Goal: Task Accomplishment & Management: Use online tool/utility

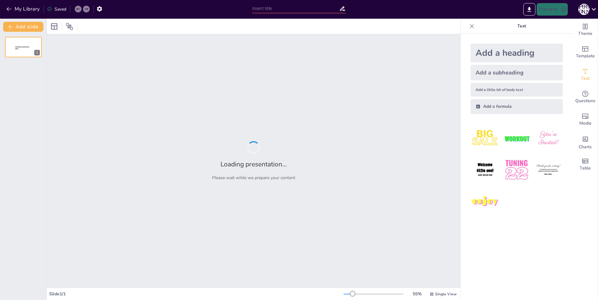
type input "Особенности речевого развития детей с нарушением слуха: глухие и слабослышащие"
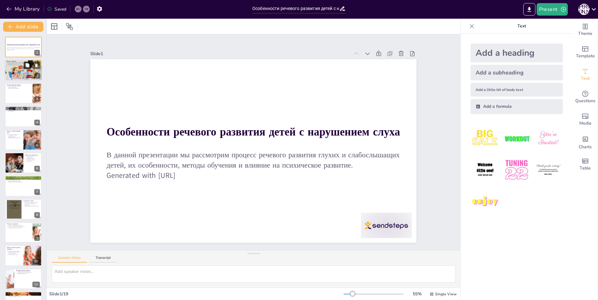
click at [24, 68] on button at bounding box center [27, 65] width 7 height 7
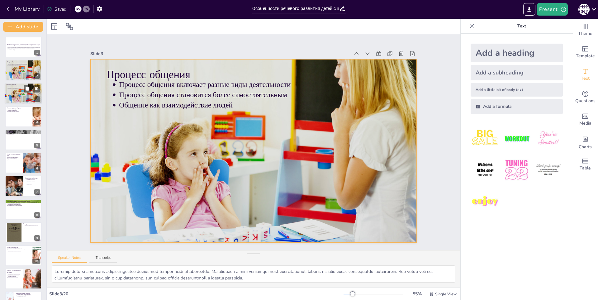
click at [24, 99] on div at bounding box center [23, 93] width 37 height 25
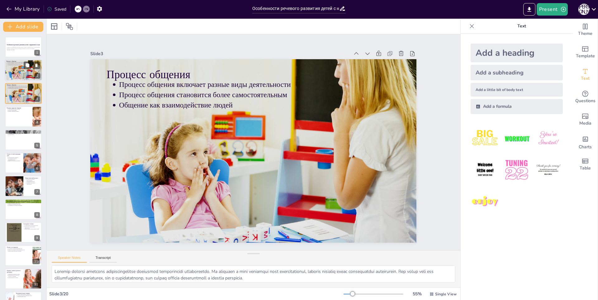
click at [15, 71] on div at bounding box center [23, 70] width 37 height 25
click at [17, 86] on p "Процесс общения становится более самостоятельным" at bounding box center [24, 86] width 32 height 1
click at [22, 114] on div at bounding box center [23, 116] width 37 height 21
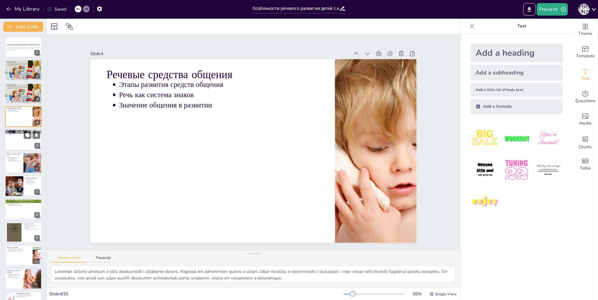
click at [21, 141] on div at bounding box center [23, 139] width 37 height 21
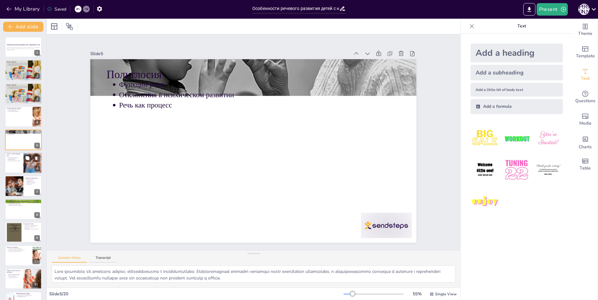
click at [18, 159] on p "Исследования в области формирования речи" at bounding box center [15, 159] width 14 height 2
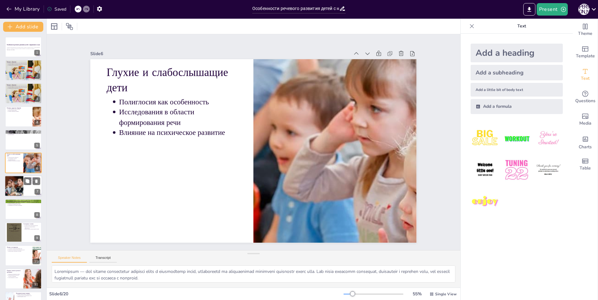
click at [17, 187] on div at bounding box center [14, 186] width 32 height 21
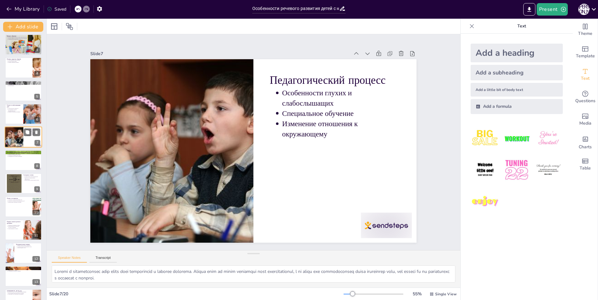
scroll to position [51, 0]
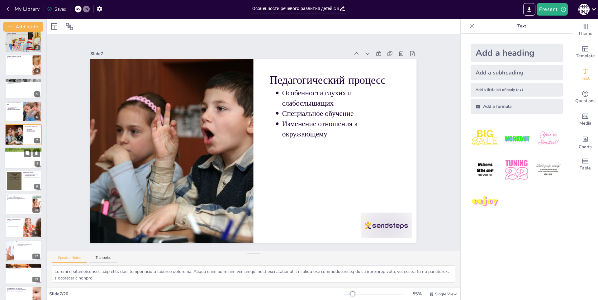
click at [17, 165] on div at bounding box center [23, 157] width 37 height 21
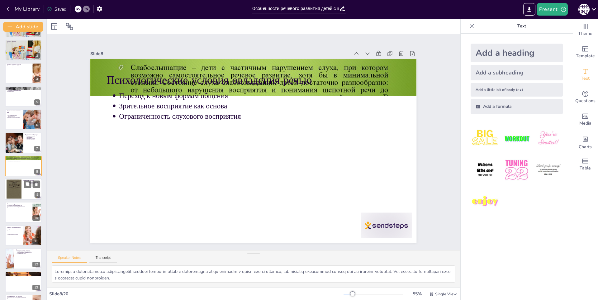
click at [20, 187] on div at bounding box center [14, 189] width 15 height 25
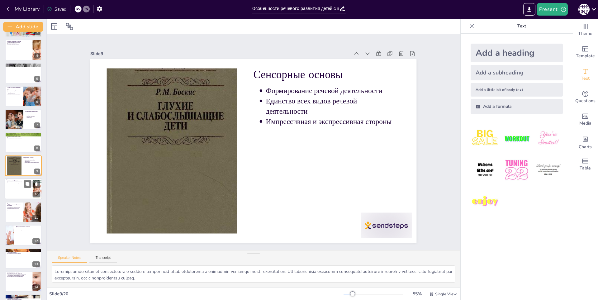
click at [20, 191] on div at bounding box center [23, 188] width 37 height 21
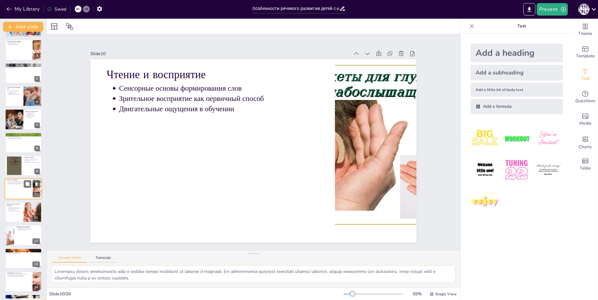
scroll to position [90, 0]
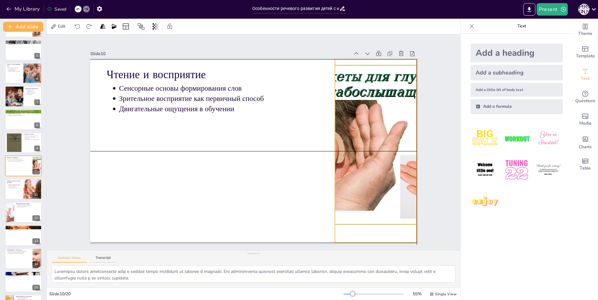
click at [329, 152] on div "Чтение и восприятие Сенсорные основы формирования слов Зрительное восприятие ка…" at bounding box center [295, 70] width 282 height 163
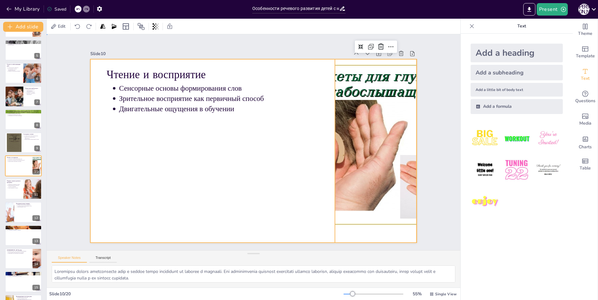
click at [258, 163] on div at bounding box center [257, 134] width 372 height 300
click at [31, 191] on div at bounding box center [32, 188] width 31 height 21
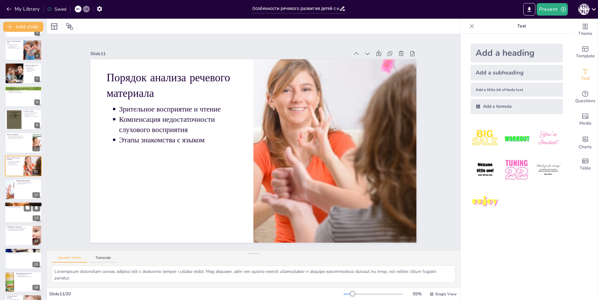
click at [28, 214] on div at bounding box center [23, 212] width 37 height 21
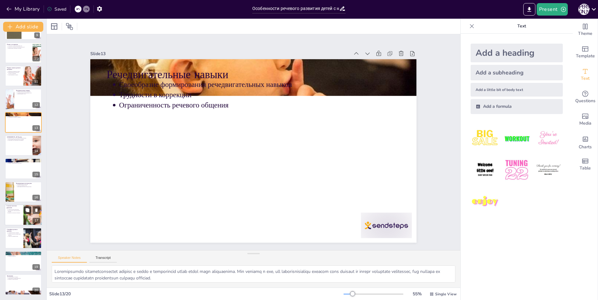
click at [24, 212] on button at bounding box center [27, 209] width 7 height 7
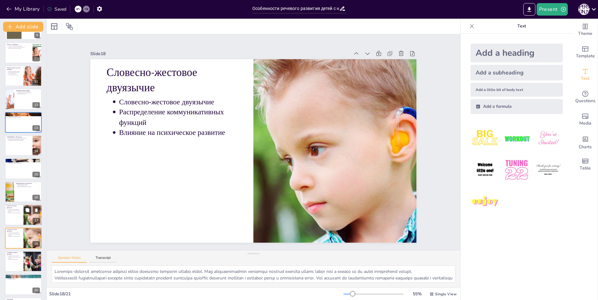
scroll to position [226, 0]
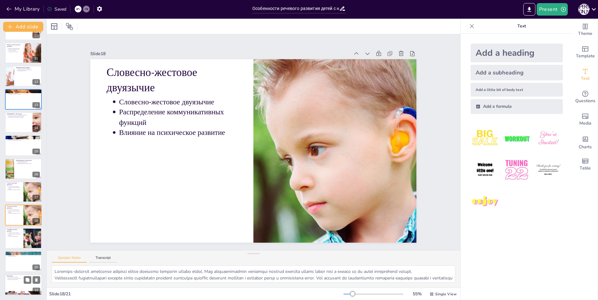
click at [18, 284] on div at bounding box center [23, 284] width 37 height 21
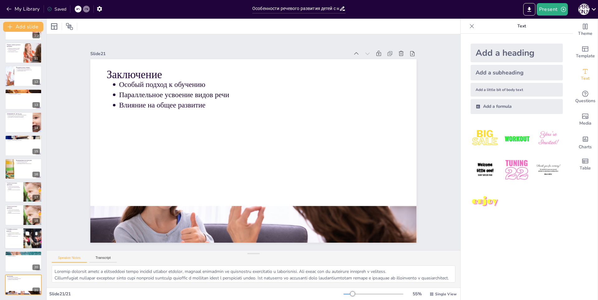
click at [19, 244] on div at bounding box center [23, 238] width 37 height 21
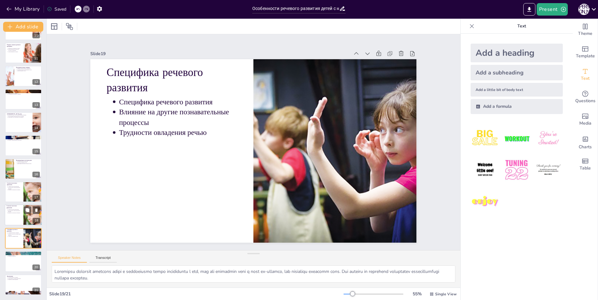
click at [18, 216] on div at bounding box center [23, 215] width 37 height 21
type textarea "Loremips-dolorsit ametconse adipisci elitse doeiusmo temporin utlabo etdol. Mag…"
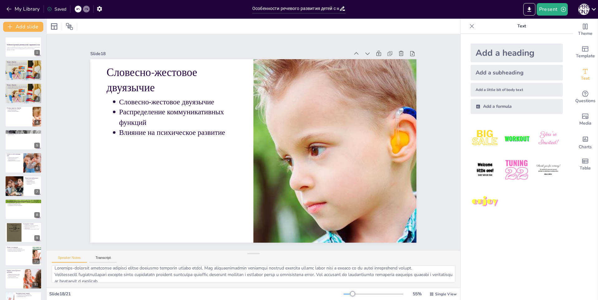
scroll to position [0, 0]
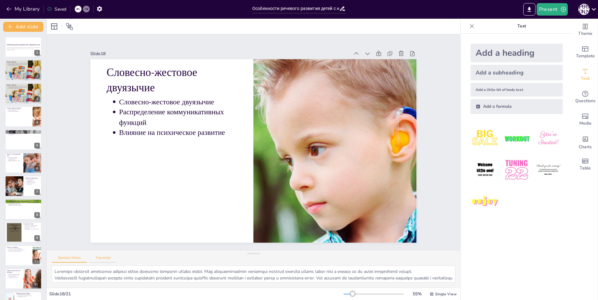
click at [106, 259] on button "Transcript" at bounding box center [103, 259] width 28 height 7
click at [63, 256] on button "Speaker Notes" at bounding box center [69, 259] width 35 height 7
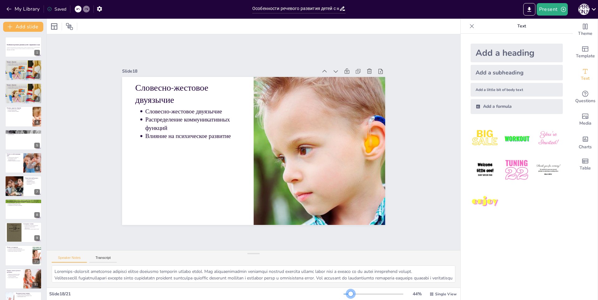
drag, startPoint x: 350, startPoint y: 293, endPoint x: 346, endPoint y: 294, distance: 4.1
click at [348, 294] on div at bounding box center [350, 293] width 5 height 5
click at [531, 7] on icon "Export to PowerPoint" at bounding box center [529, 9] width 7 height 7
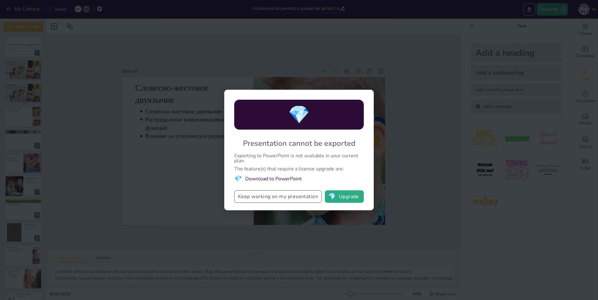
click at [282, 197] on button "Keep working on my presentation" at bounding box center [278, 196] width 88 height 12
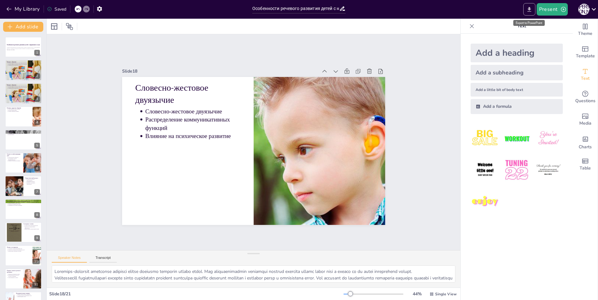
click at [524, 11] on button "Export to PowerPoint" at bounding box center [529, 9] width 12 height 12
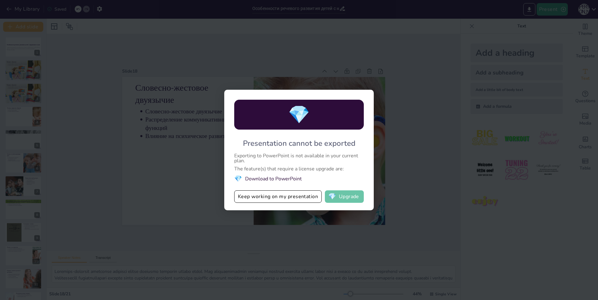
click at [357, 197] on button "💎 Upgrade" at bounding box center [344, 196] width 39 height 12
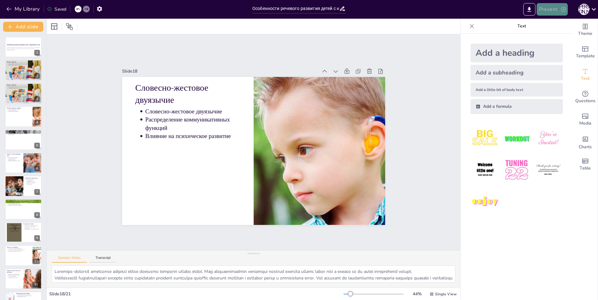
click at [550, 10] on button "Present" at bounding box center [552, 9] width 31 height 12
click at [549, 24] on font "Предварительный просмотр презентации" at bounding box center [583, 23] width 83 height 5
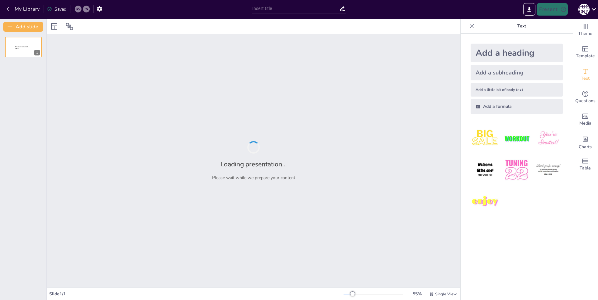
type input "Особенности речевого развития детей с нарушением слуха: глухие и слабослышащие"
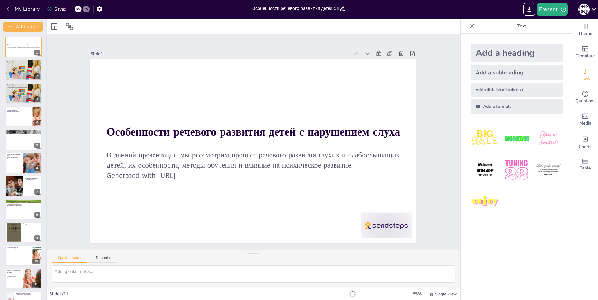
click at [443, 65] on div "Slide 1 Особенности речевого развития детей с нарушением слуха В данной презент…" at bounding box center [254, 143] width 418 height 462
click at [595, 11] on icon at bounding box center [594, 9] width 8 height 8
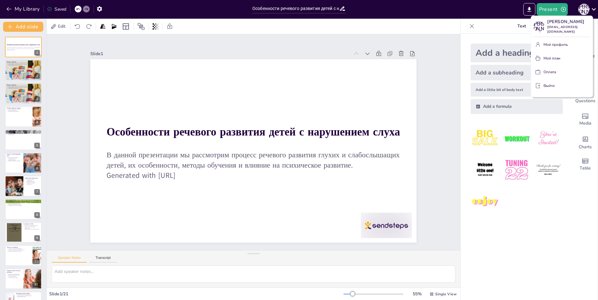
click at [595, 11] on div at bounding box center [299, 150] width 598 height 300
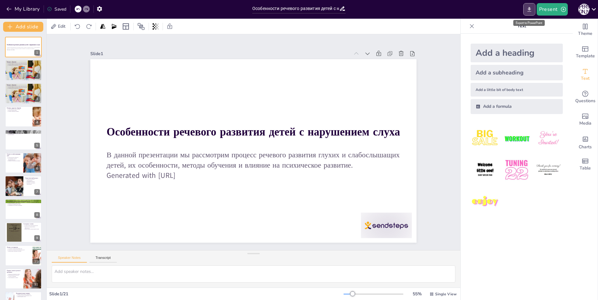
click at [529, 9] on icon "Export to PowerPoint" at bounding box center [529, 9] width 4 height 5
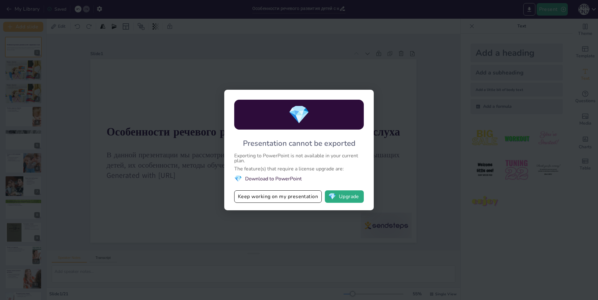
drag, startPoint x: 239, startPoint y: 165, endPoint x: 320, endPoint y: 169, distance: 80.4
click at [320, 169] on div "💎 Presentation cannot be exported Exporting to PowerPoint is not available in y…" at bounding box center [298, 150] width 149 height 121
click at [385, 167] on div "💎 Presentation cannot be exported Exporting to PowerPoint is not available in y…" at bounding box center [299, 150] width 598 height 300
click at [306, 199] on button "Keep working on my presentation" at bounding box center [278, 196] width 88 height 12
